Goal: Transaction & Acquisition: Obtain resource

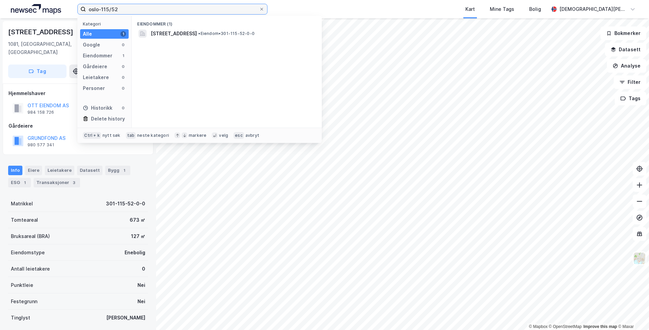
click at [138, 7] on input "oslo-115/52" at bounding box center [172, 9] width 173 height 10
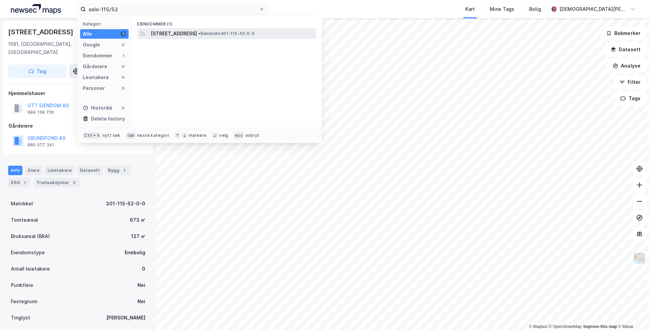
click at [163, 37] on span "[STREET_ADDRESS]" at bounding box center [174, 34] width 46 height 8
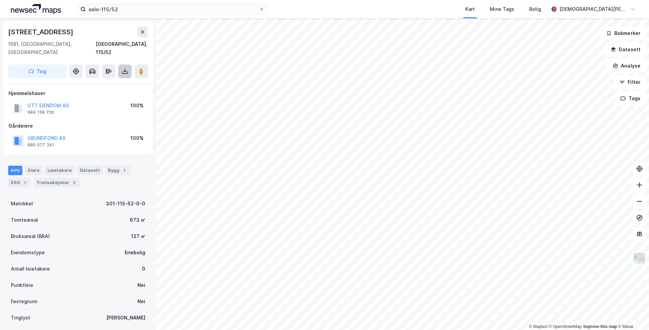
click at [126, 71] on icon at bounding box center [125, 72] width 3 height 2
click at [90, 82] on div "Last ned grunnbok" at bounding box center [91, 84] width 39 height 5
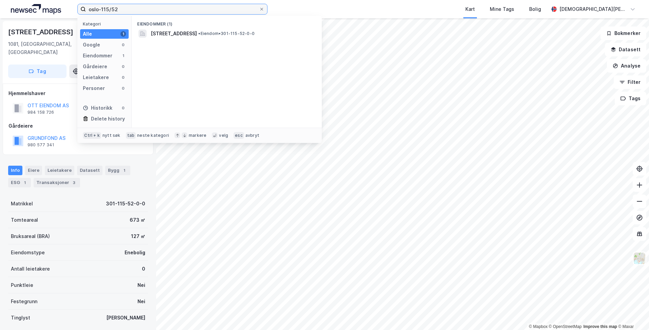
click at [124, 11] on input "oslo-115/52" at bounding box center [172, 9] width 173 height 10
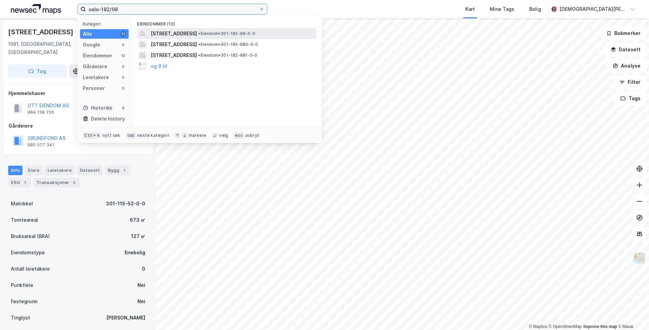
type input "oslo-182/98"
click at [167, 33] on span "[STREET_ADDRESS]" at bounding box center [174, 34] width 46 height 8
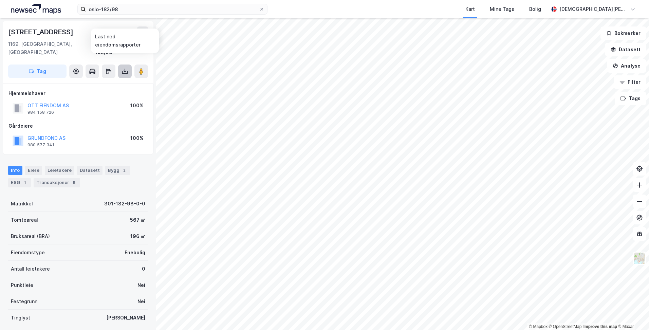
click at [123, 68] on icon at bounding box center [124, 71] width 7 height 7
click at [110, 82] on div "Last ned grunnbok" at bounding box center [91, 84] width 39 height 5
